Goal: Task Accomplishment & Management: Use online tool/utility

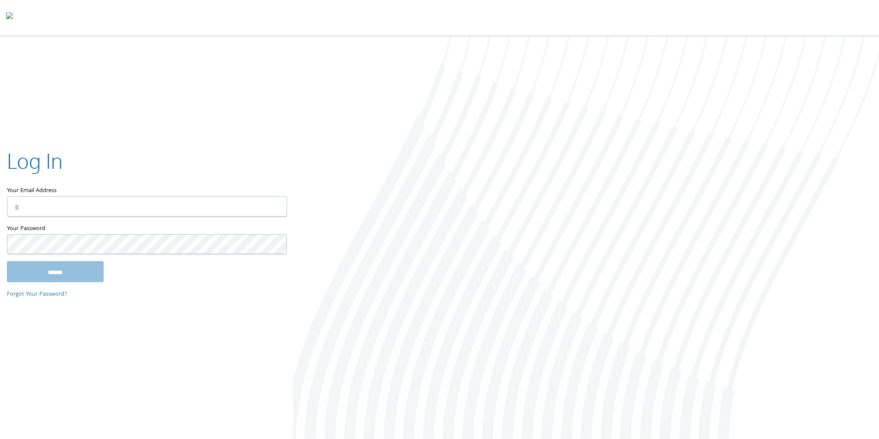
click at [166, 212] on input "Your Email Address" at bounding box center [147, 206] width 280 height 20
type input "**********"
click at [84, 274] on input "******" at bounding box center [55, 271] width 97 height 21
